Goal: Task Accomplishment & Management: Use online tool/utility

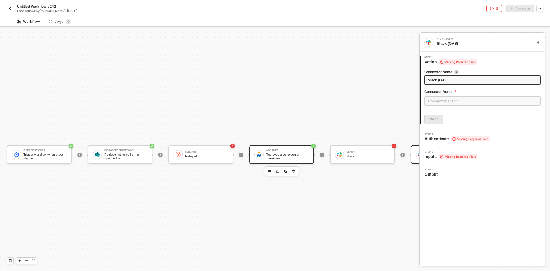
scroll to position [15, 0]
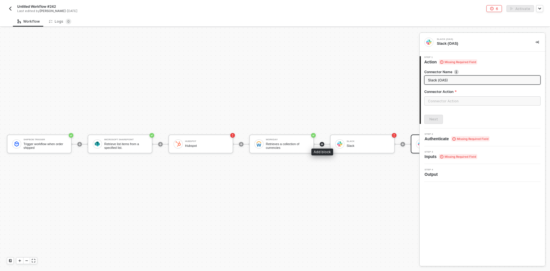
click at [324, 142] on div at bounding box center [321, 144] width 5 height 5
click at [320, 142] on div at bounding box center [321, 144] width 5 height 5
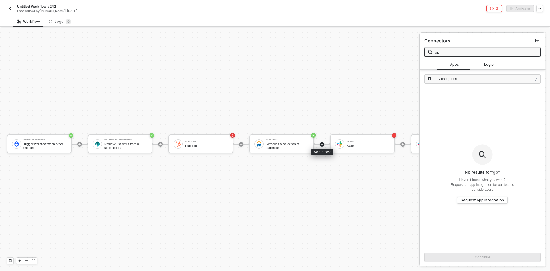
type input "g"
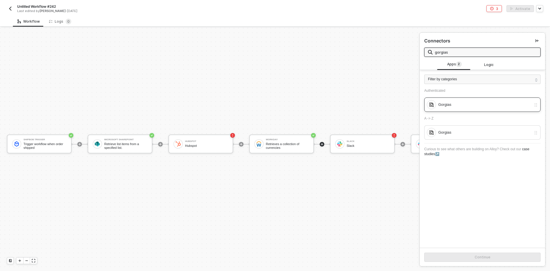
type input "gorgias"
click at [446, 107] on div "Gorgias" at bounding box center [484, 104] width 93 height 6
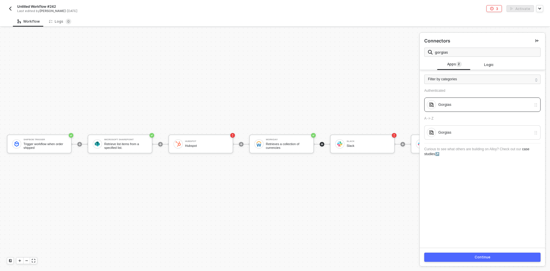
click at [475, 255] on div "Continue" at bounding box center [482, 256] width 16 height 5
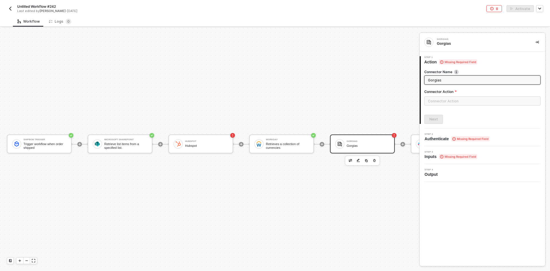
click at [449, 105] on div at bounding box center [482, 103] width 116 height 14
click at [449, 103] on input "text" at bounding box center [482, 100] width 116 height 9
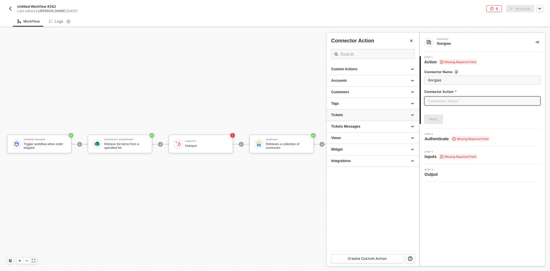
click at [358, 113] on div "Tickets" at bounding box center [372, 114] width 83 height 5
click at [358, 123] on div "Create a Ticket" at bounding box center [372, 125] width 83 height 5
type input "Creates a new Ticket"
type input "Tickets - Create a Ticket"
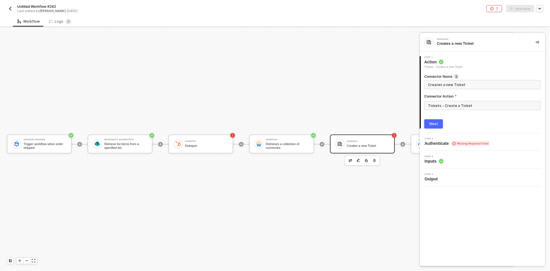
click at [430, 122] on div "Next" at bounding box center [433, 123] width 9 height 5
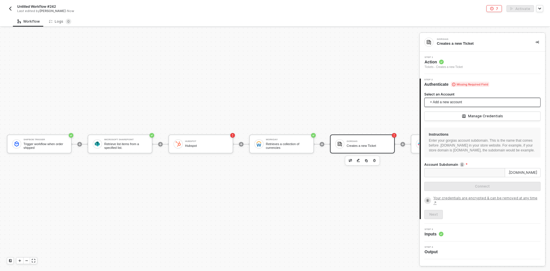
click at [438, 100] on span "+ Add a new account" at bounding box center [483, 102] width 107 height 9
click at [439, 110] on div "Gorgias alloy-tester" at bounding box center [482, 115] width 114 height 12
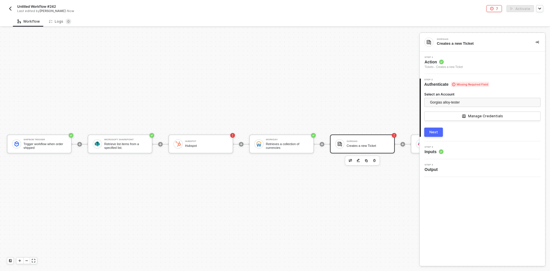
click at [435, 134] on div "Next" at bounding box center [433, 132] width 9 height 5
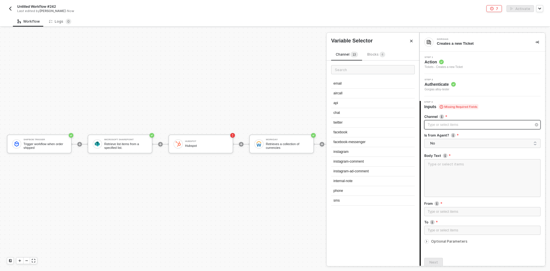
click at [436, 127] on div "Type or select items ﻿" at bounding box center [479, 124] width 104 height 5
click at [480, 209] on div "Type or select items ﻿" at bounding box center [481, 211] width 109 height 5
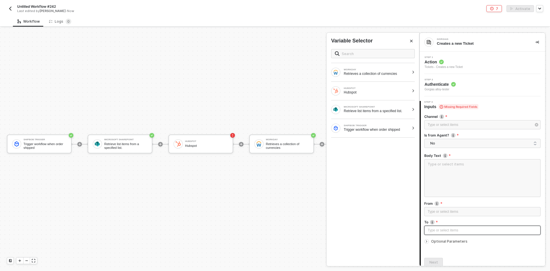
click at [479, 229] on div "Type or select items ﻿" at bounding box center [481, 229] width 109 height 5
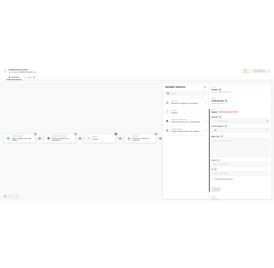
scroll to position [23, 0]
